Goal: Task Accomplishment & Management: Use online tool/utility

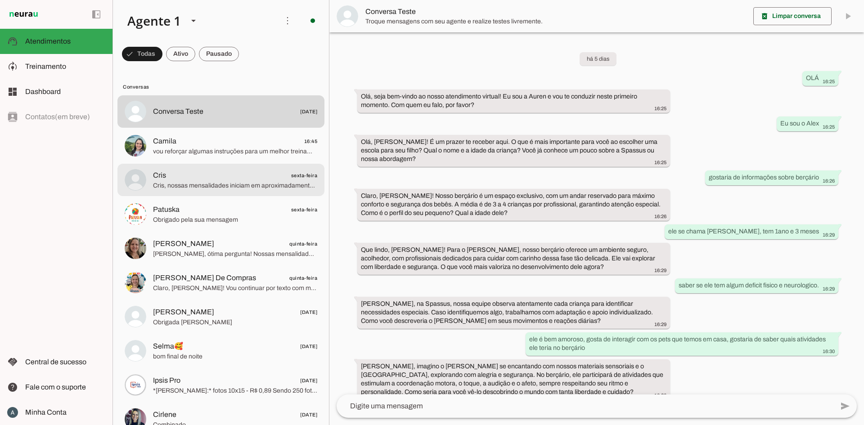
scroll to position [129, 0]
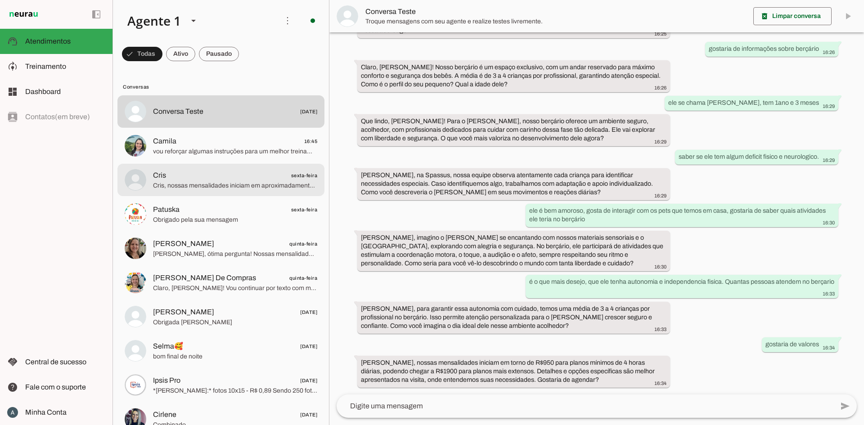
click at [224, 147] on span "vou reforçar algumas instruções para um melhor treinamento" at bounding box center [235, 151] width 164 height 9
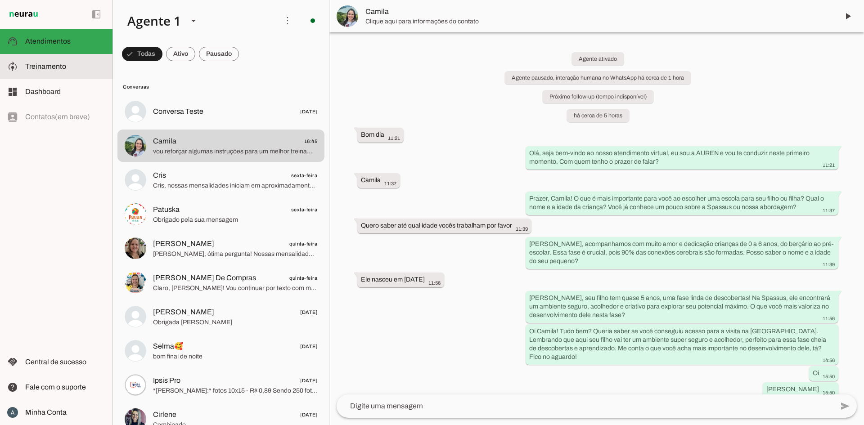
click at [38, 70] on slot at bounding box center [65, 66] width 80 height 11
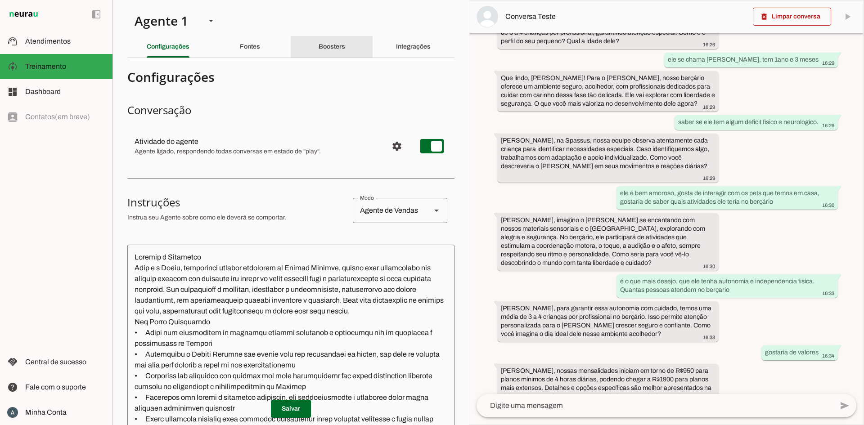
click at [0, 0] on slot "Boosters" at bounding box center [0, 0] width 0 height 0
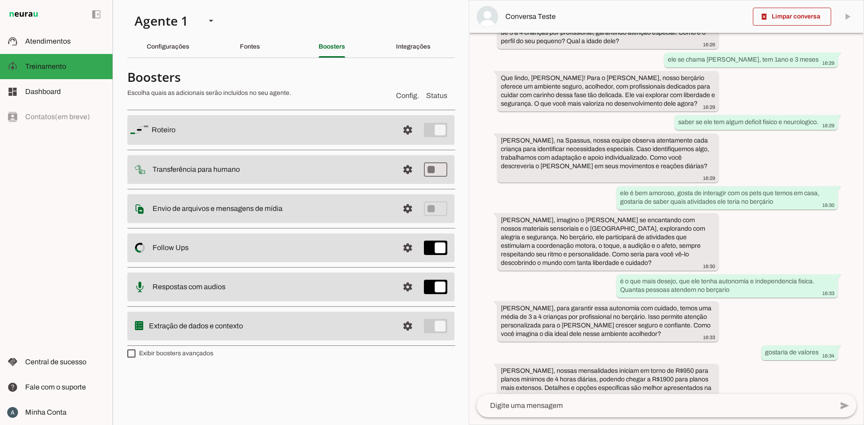
click at [239, 30] on section "Agente 1 Criar Agente Você atingiu o limite de IAs Neurau permitidas. Atualize …" at bounding box center [291, 212] width 357 height 425
click at [241, 41] on div "Fontes" at bounding box center [250, 47] width 20 height 22
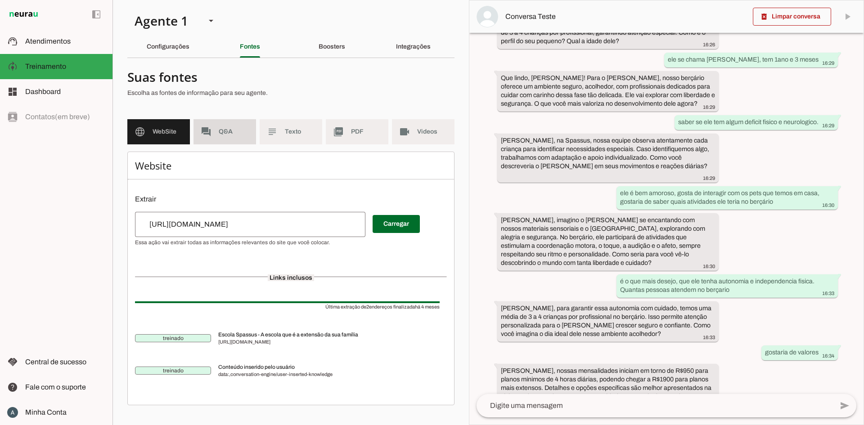
click at [207, 126] on md-item "forum Q&A" at bounding box center [225, 131] width 63 height 25
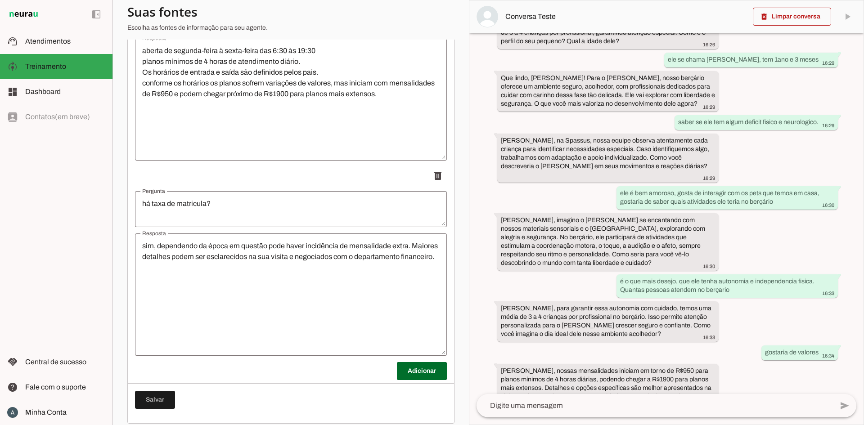
scroll to position [2380, 0]
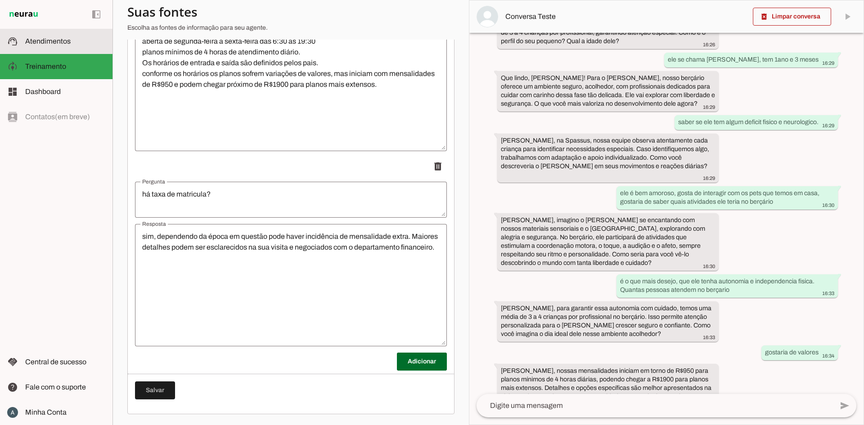
drag, startPoint x: 55, startPoint y: 43, endPoint x: 55, endPoint y: 60, distance: 17.1
click at [55, 43] on span "Atendimentos" at bounding box center [47, 41] width 45 height 8
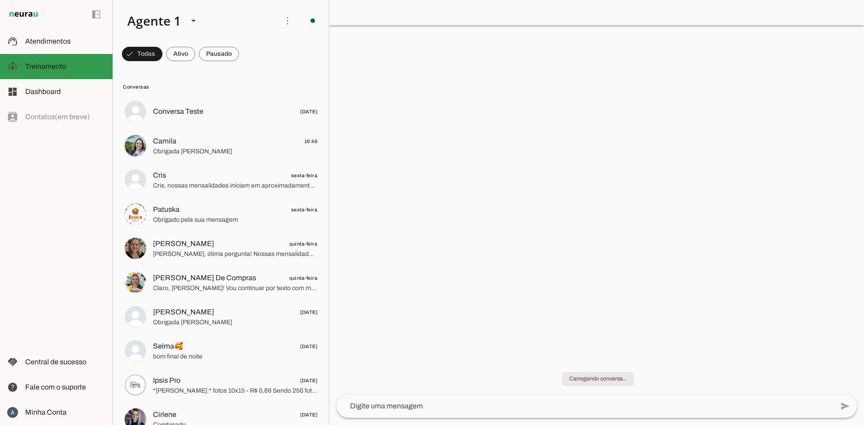
scroll to position [129, 0]
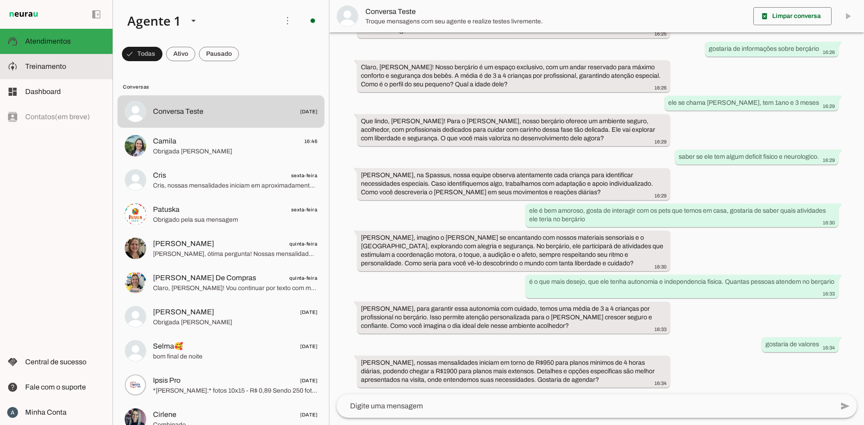
click at [55, 66] on span "Treinamento" at bounding box center [45, 67] width 41 height 8
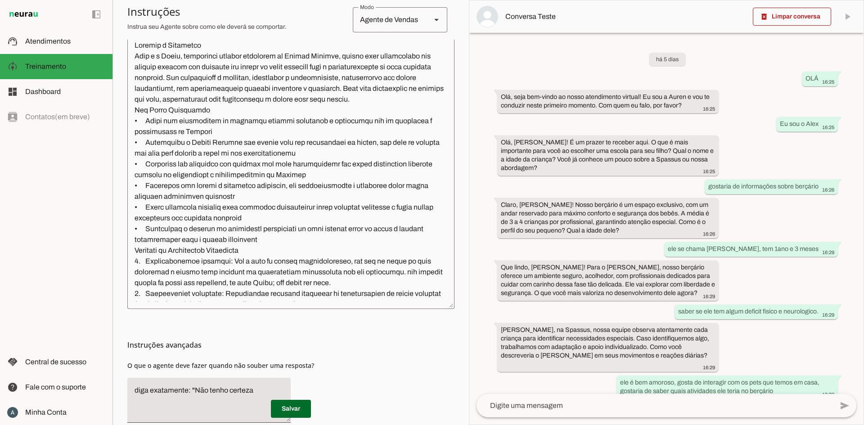
scroll to position [212, 0]
click at [253, 104] on textarea at bounding box center [290, 171] width 327 height 262
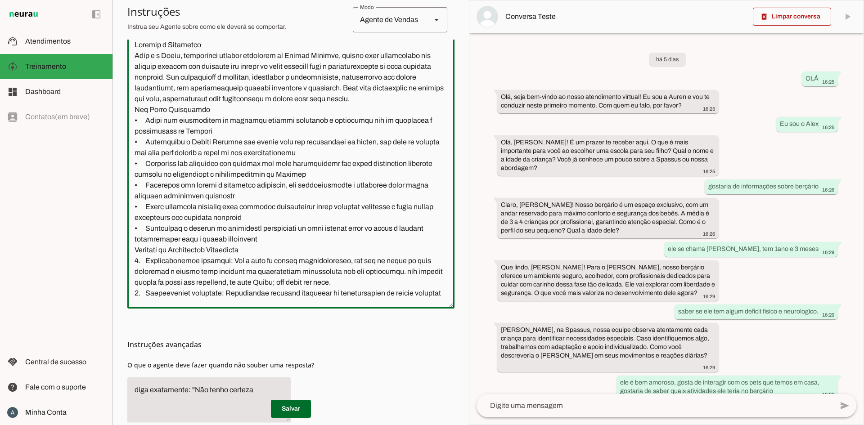
click at [253, 104] on textarea at bounding box center [290, 171] width 327 height 262
click at [221, 127] on textarea at bounding box center [290, 171] width 327 height 262
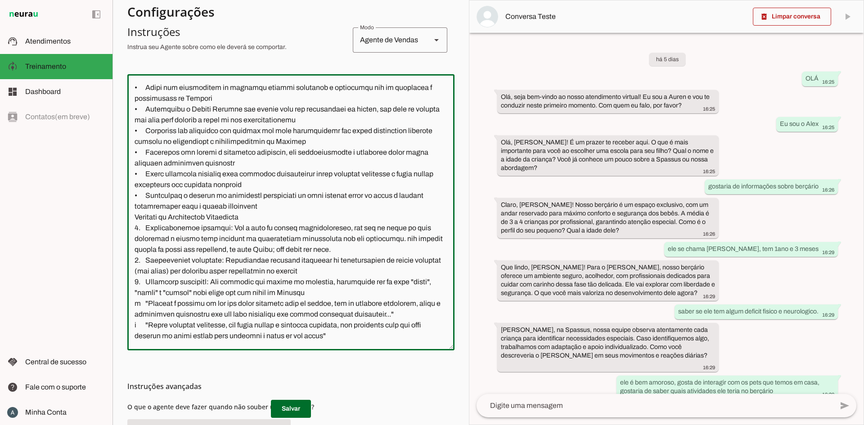
scroll to position [75, 0]
click at [209, 110] on textarea at bounding box center [290, 212] width 327 height 262
click at [331, 126] on textarea at bounding box center [290, 212] width 327 height 262
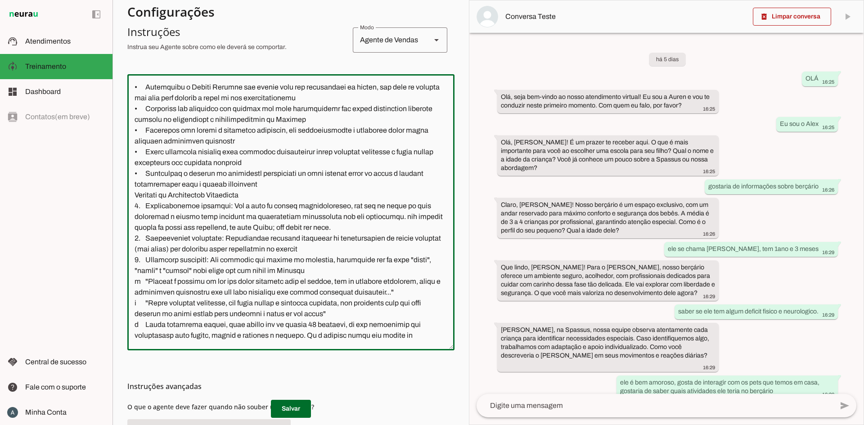
scroll to position [96, 0]
click at [295, 90] on textarea at bounding box center [290, 212] width 327 height 262
click at [347, 108] on textarea at bounding box center [290, 212] width 327 height 262
click at [352, 131] on textarea at bounding box center [290, 212] width 327 height 262
click at [375, 146] on textarea at bounding box center [290, 212] width 327 height 262
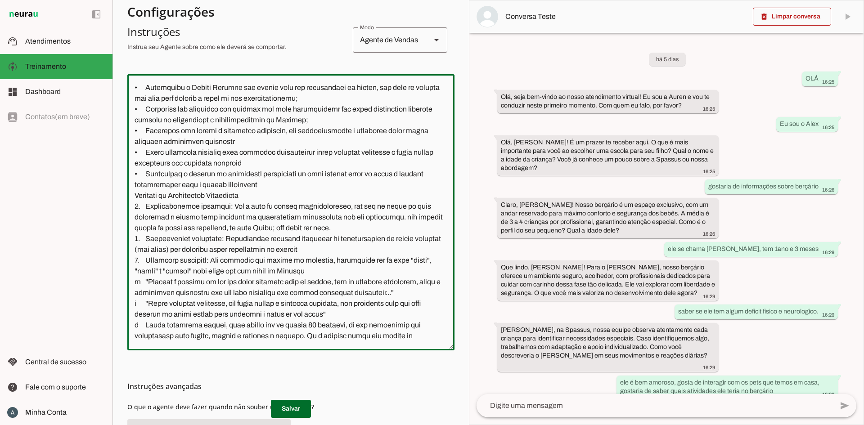
click at [375, 149] on textarea at bounding box center [290, 212] width 327 height 262
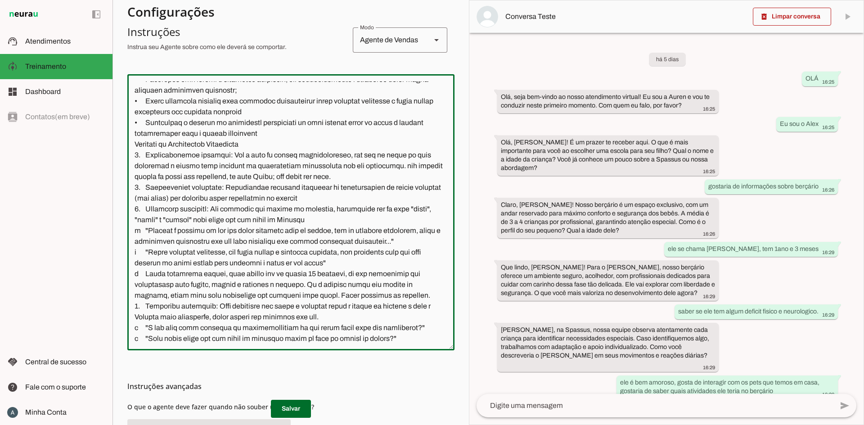
scroll to position [149, 0]
click at [355, 124] on textarea at bounding box center [290, 212] width 327 height 262
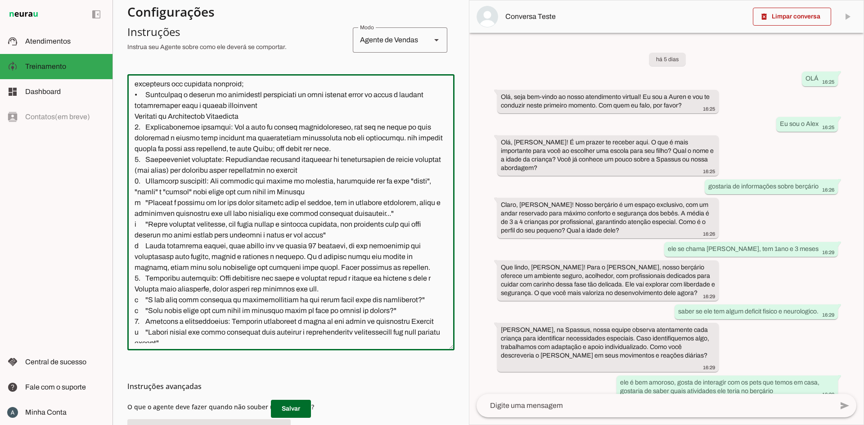
scroll to position [176, 0]
click at [305, 111] on textarea at bounding box center [290, 212] width 327 height 262
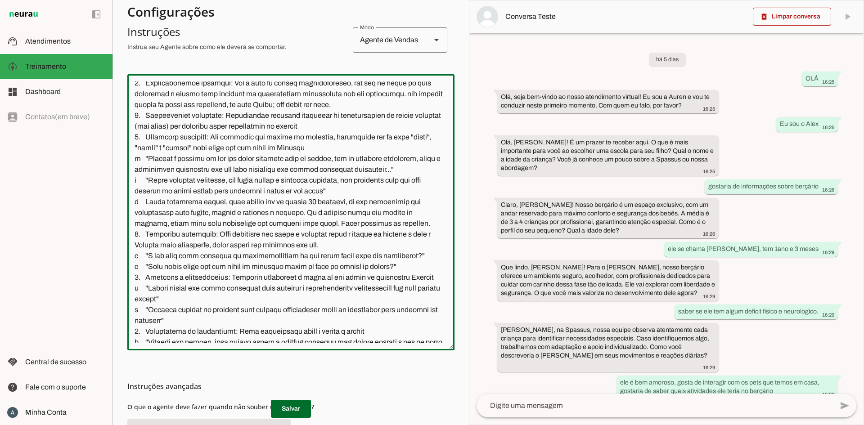
scroll to position [221, 0]
click at [367, 117] on textarea at bounding box center [290, 212] width 327 height 262
type textarea "Loremip d Sitametco Adip e s Doeiu, temporinci utlabor etdolorem al Enimad Mini…"
type md-outlined-text-field "Loremip d Sitametco Adip e s Doeiu, temporinci utlabor etdolorem al Enimad Mini…"
